Goal: Task Accomplishment & Management: Use online tool/utility

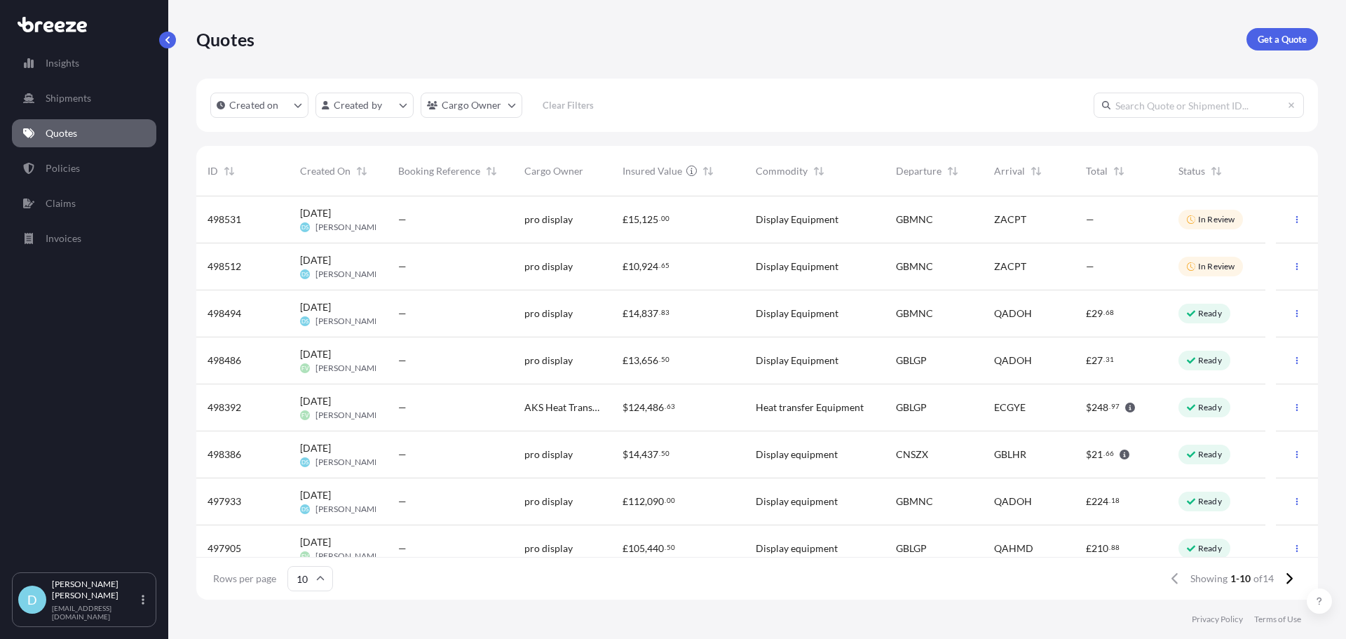
scroll to position [400, 1112]
click at [76, 126] on link "Quotes" at bounding box center [84, 133] width 144 height 28
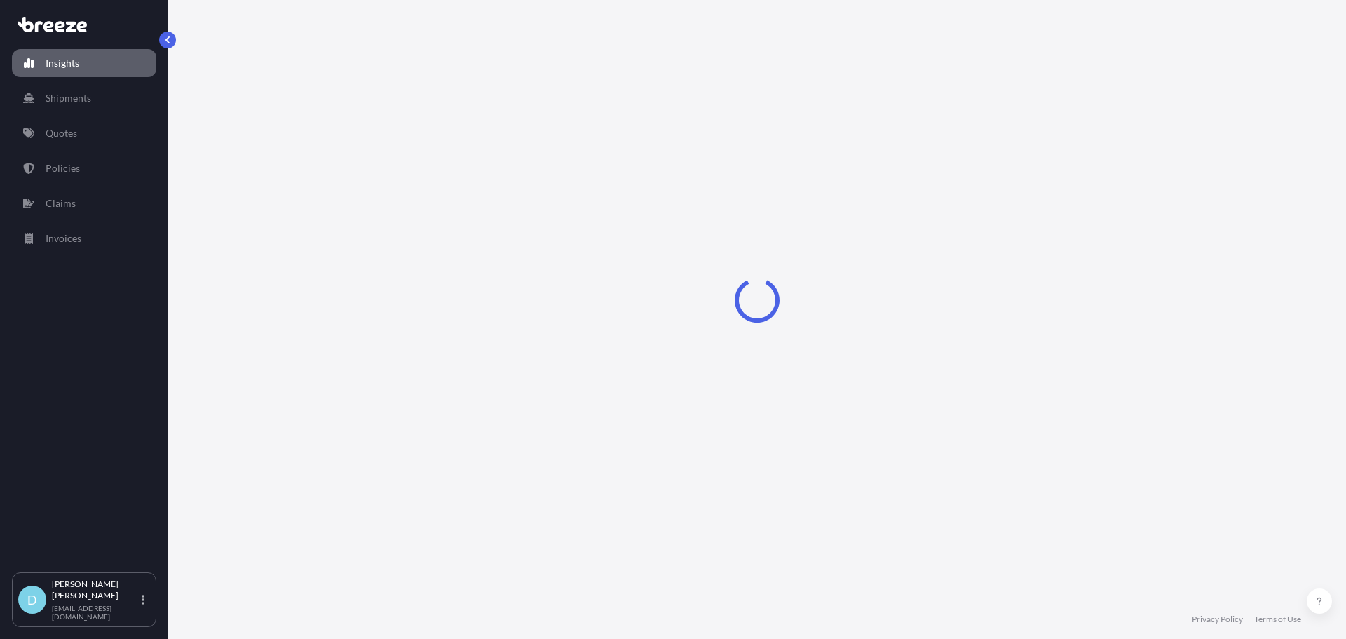
select select "2025"
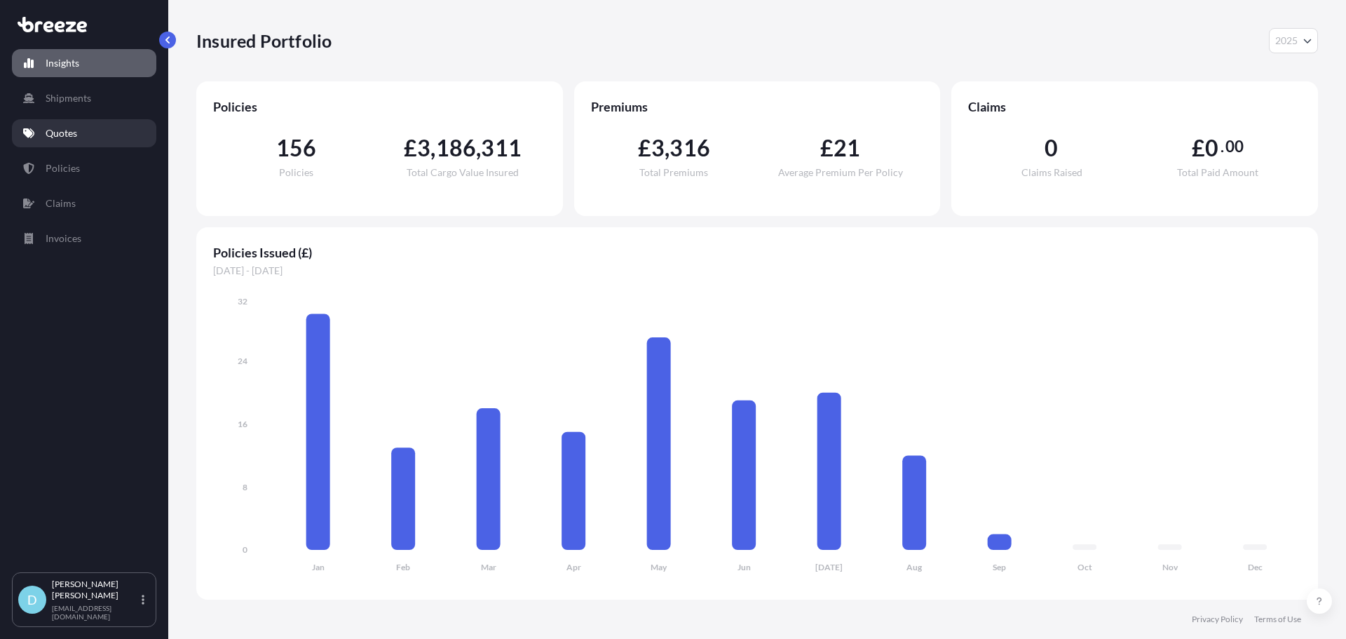
click at [65, 137] on p "Quotes" at bounding box center [62, 133] width 32 height 14
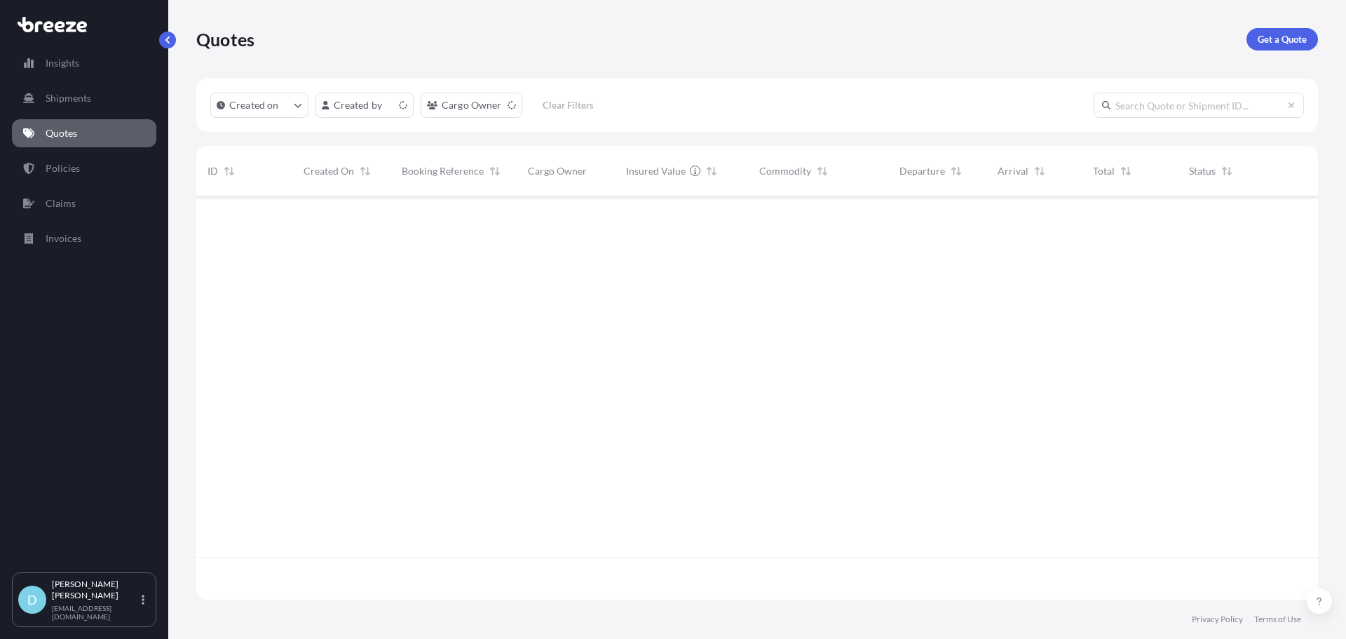
scroll to position [400, 1112]
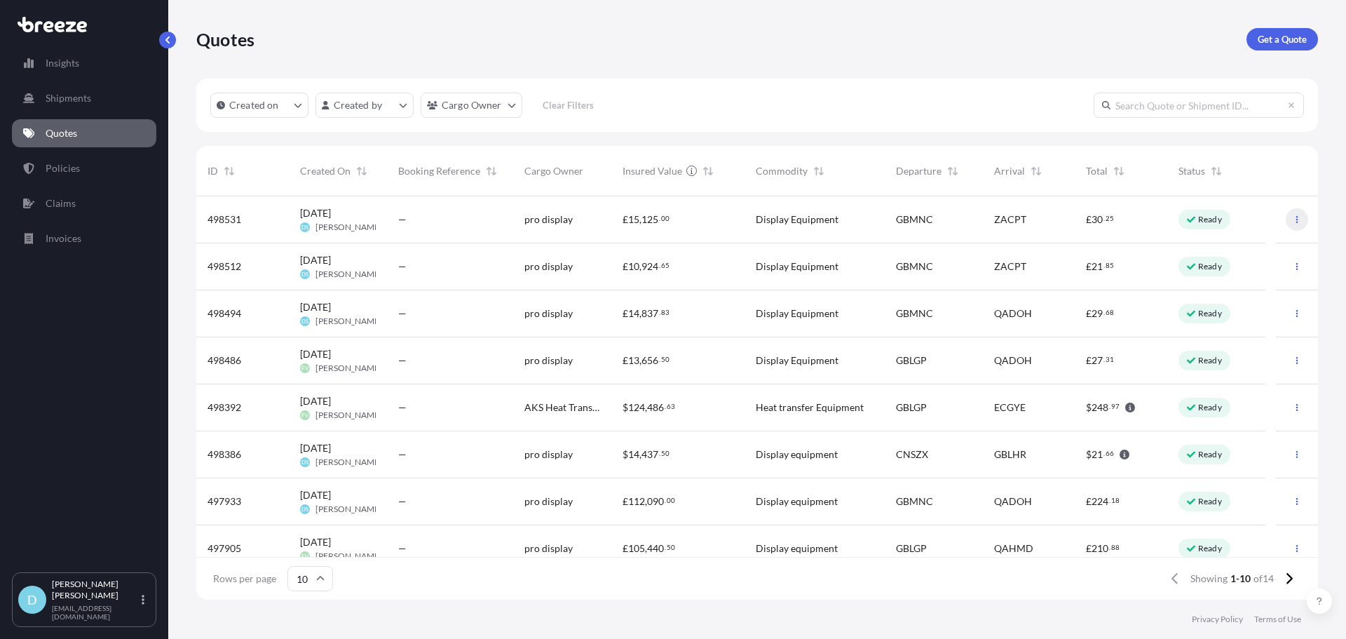
click at [1297, 222] on icon "button" at bounding box center [1298, 219] width 2 height 7
click at [644, 215] on span "125" at bounding box center [650, 220] width 17 height 10
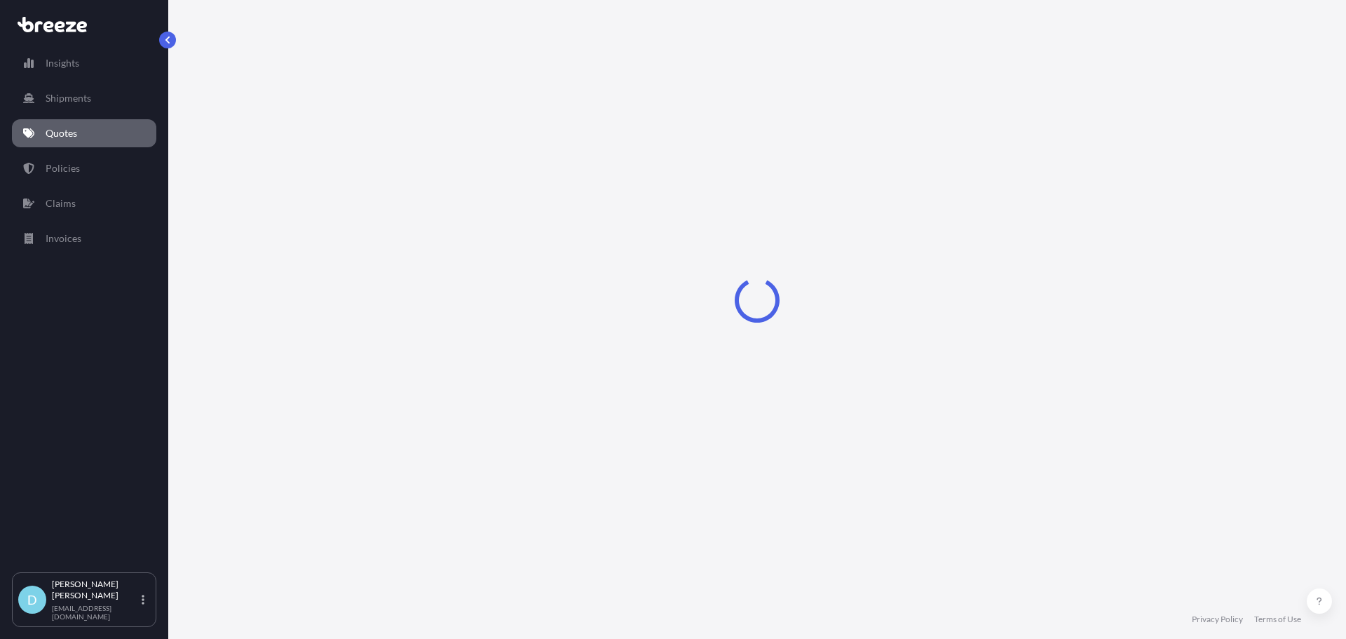
select select "Road"
select select "Air"
select select "Road"
select select "1"
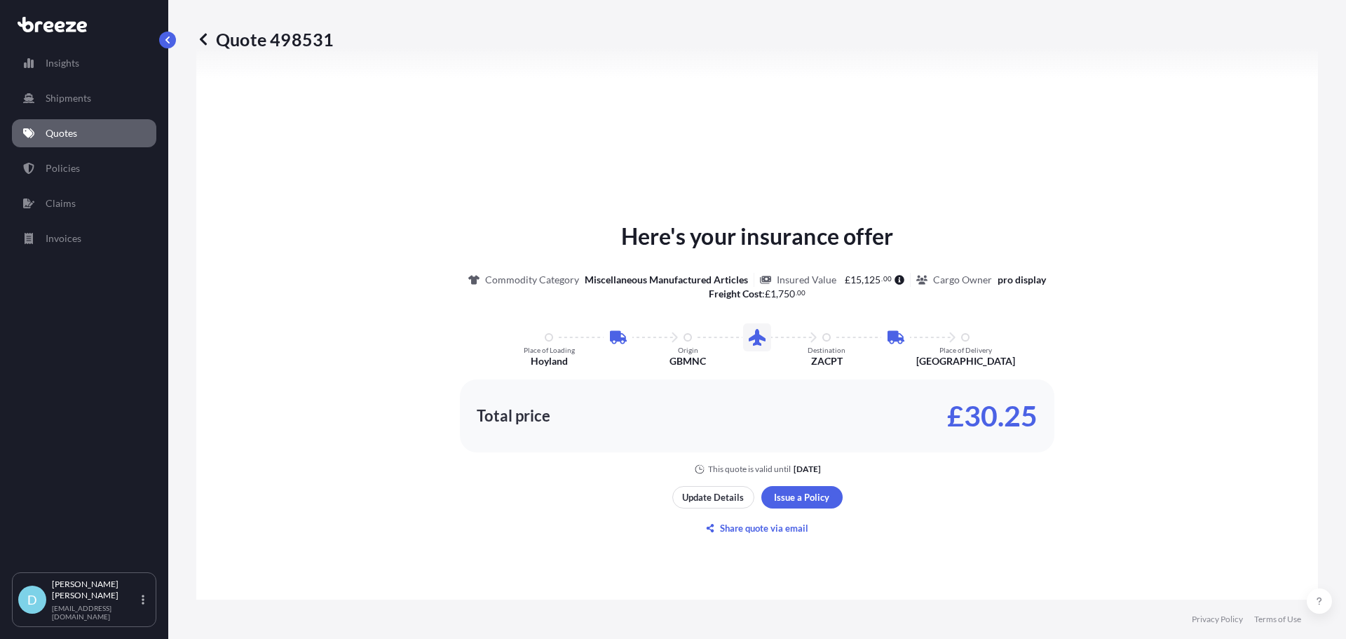
scroll to position [701, 0]
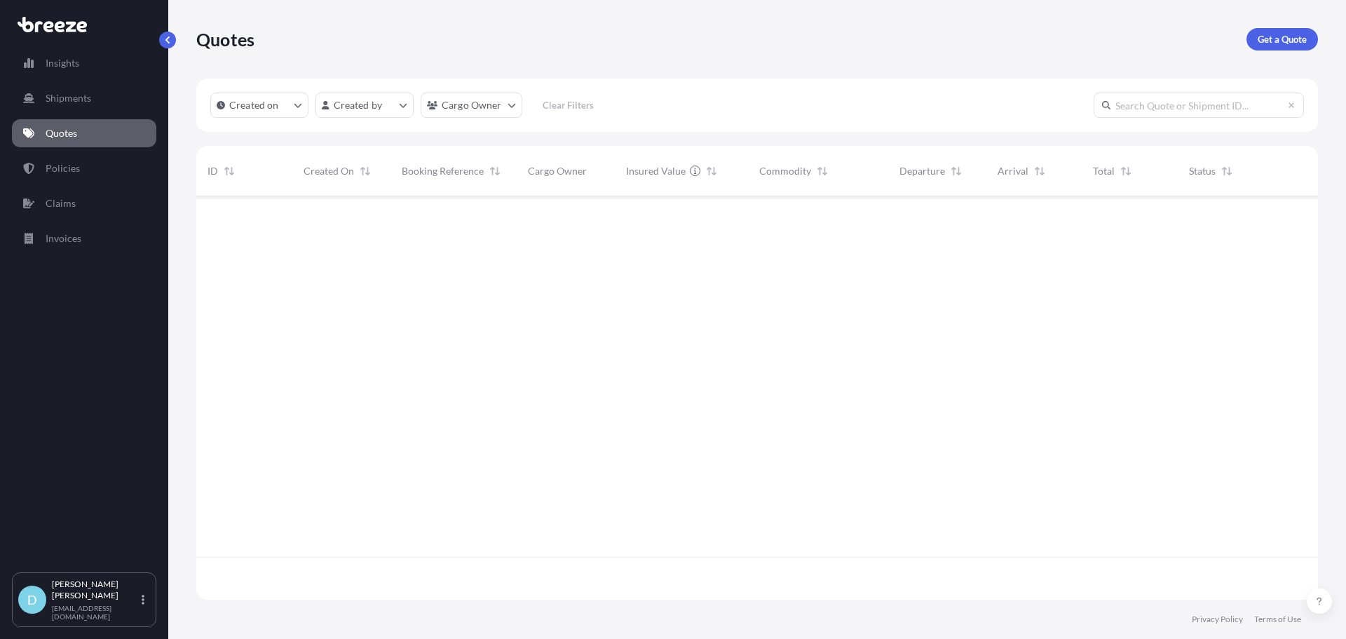
scroll to position [400, 1112]
